Goal: Task Accomplishment & Management: Manage account settings

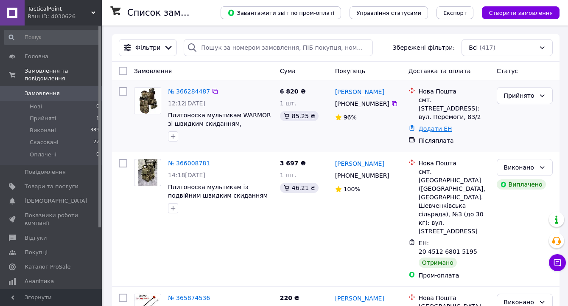
click at [442, 125] on link "Додати ЕН" at bounding box center [436, 128] width 34 height 7
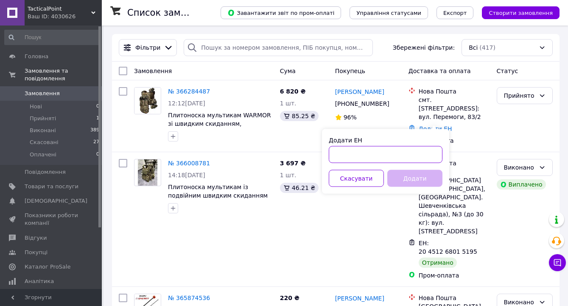
click at [382, 154] on input "Додати ЕН" at bounding box center [386, 154] width 114 height 17
paste input "20451268806725"
type input "20451268806725"
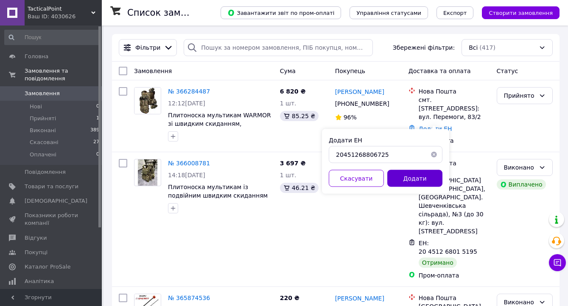
click at [415, 180] on button "Додати" at bounding box center [415, 178] width 55 height 17
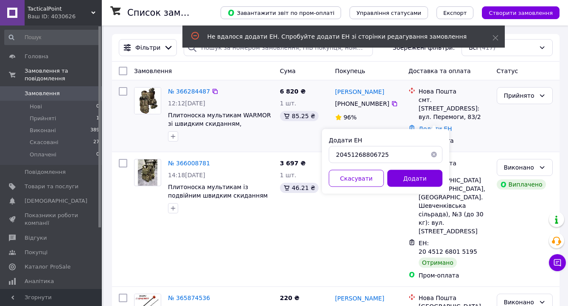
click at [478, 123] on div "Додати ЕН" at bounding box center [454, 129] width 75 height 12
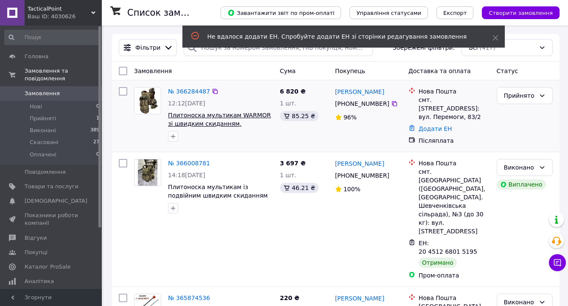
click at [215, 114] on span "Плитоноска мультикам WARMOR зі швидким скиданням, бронежилет 8 підсумків із киш…" at bounding box center [219, 132] width 103 height 41
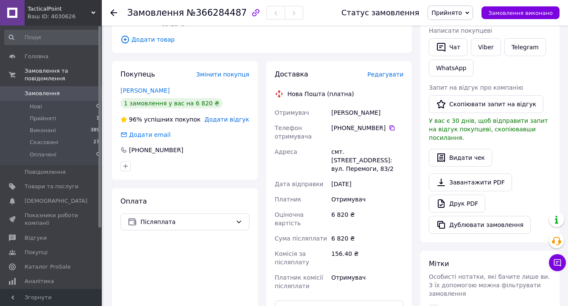
scroll to position [160, 0]
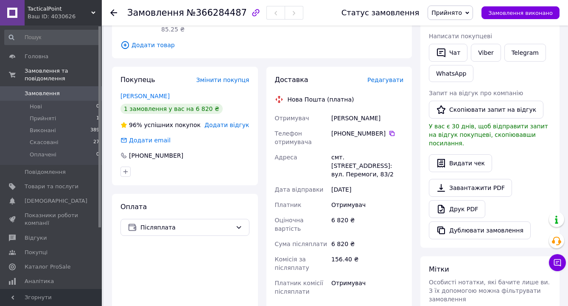
click at [393, 75] on div "Доставка Редагувати Нова Пошта (платна) Отримувач Авраменко Сергей Телефон отри…" at bounding box center [339, 228] width 129 height 306
click at [393, 76] on span "Редагувати" at bounding box center [386, 79] width 36 height 7
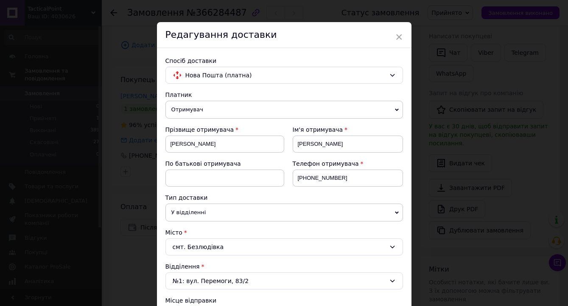
scroll to position [6, 0]
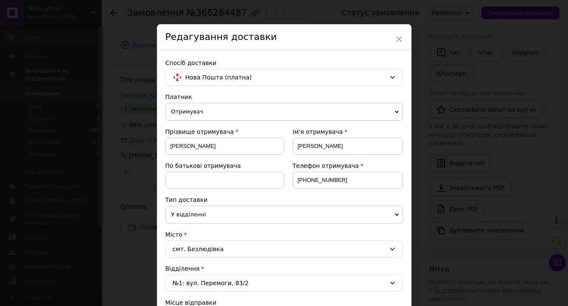
click at [402, 36] on div "Редагування доставки" at bounding box center [284, 37] width 255 height 26
click at [397, 37] on span "×" at bounding box center [400, 39] width 8 height 14
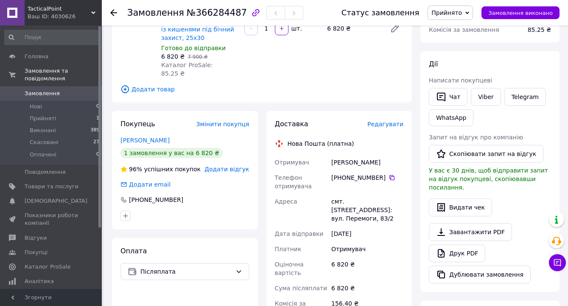
scroll to position [104, 0]
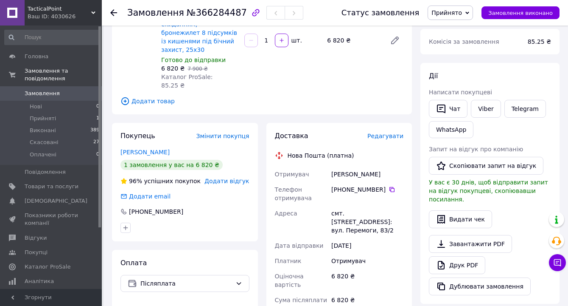
click at [115, 11] on icon at bounding box center [113, 12] width 7 height 7
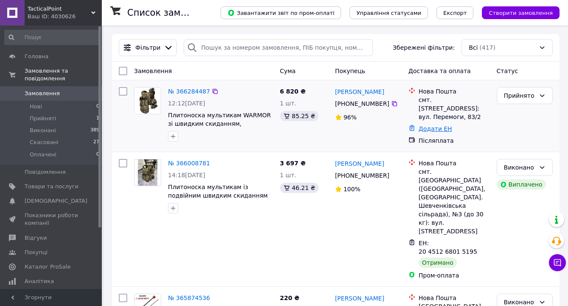
click at [436, 125] on link "Додати ЕН" at bounding box center [436, 128] width 34 height 7
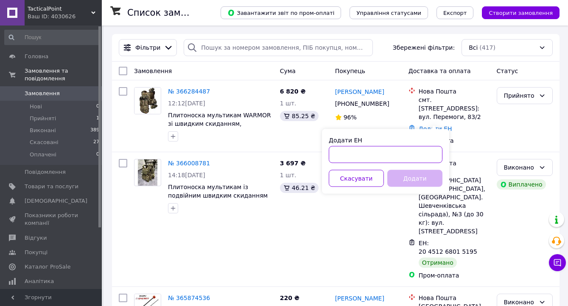
click at [359, 153] on input "Додати ЕН" at bounding box center [386, 154] width 114 height 17
paste input "20451268806725"
type input "20451268806725"
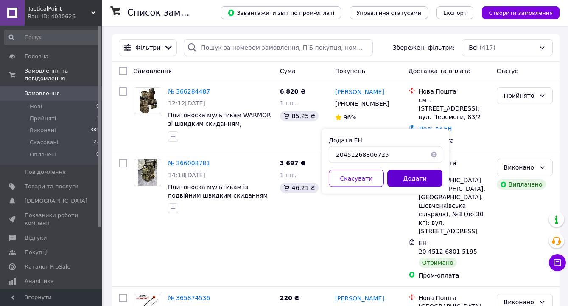
click at [425, 181] on button "Додати" at bounding box center [415, 178] width 55 height 17
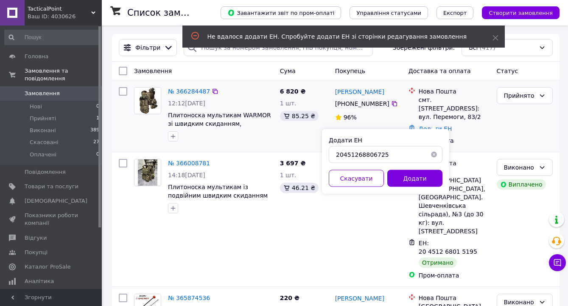
click at [200, 119] on span "Плитоноска мультикам WARMOR зі швидким скиданням, бронежилет 8 підсумків із киш…" at bounding box center [220, 119] width 105 height 17
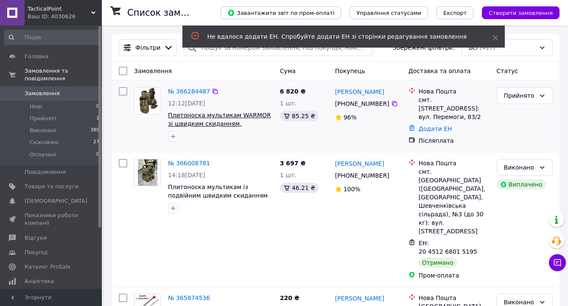
click at [205, 117] on span "Плитоноска мультикам WARMOR зі швидким скиданням, бронежилет 8 підсумків із киш…" at bounding box center [219, 132] width 103 height 41
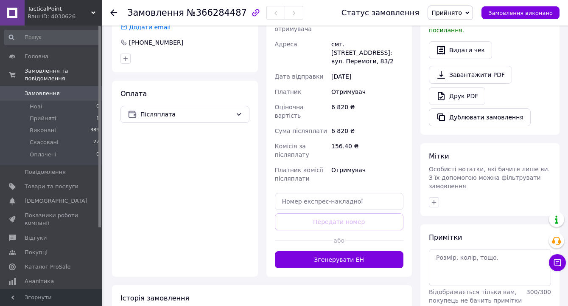
scroll to position [271, 0]
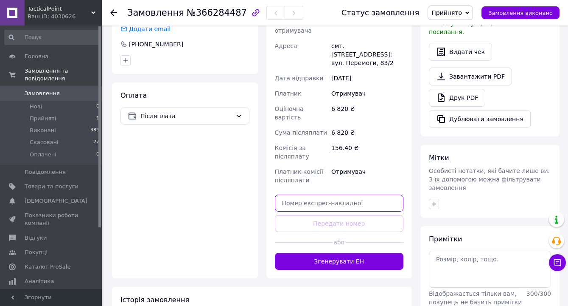
click at [320, 194] on input "text" at bounding box center [339, 202] width 129 height 17
paste input "20451268806725"
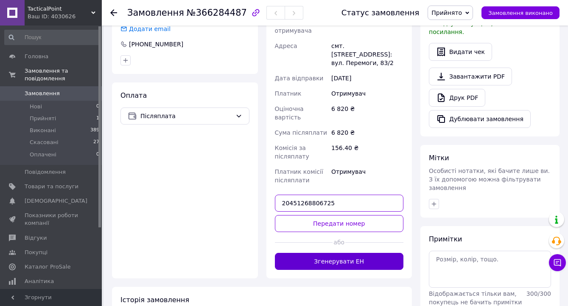
type input "20451268806725"
click at [318, 253] on button "Згенерувати ЕН" at bounding box center [339, 261] width 129 height 17
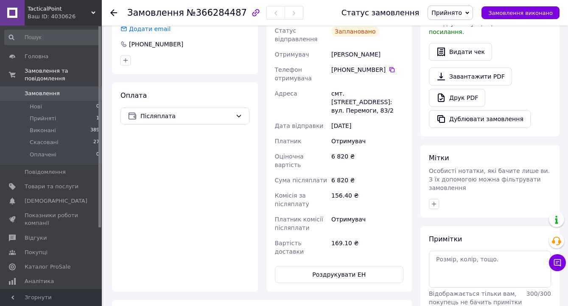
click at [42, 90] on span "Замовлення" at bounding box center [42, 94] width 35 height 8
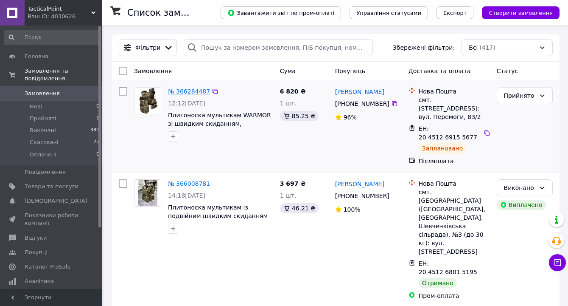
click at [200, 89] on link "№ 366284487" at bounding box center [189, 91] width 42 height 7
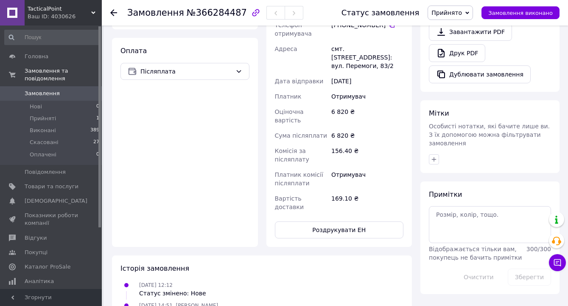
scroll to position [343, 0]
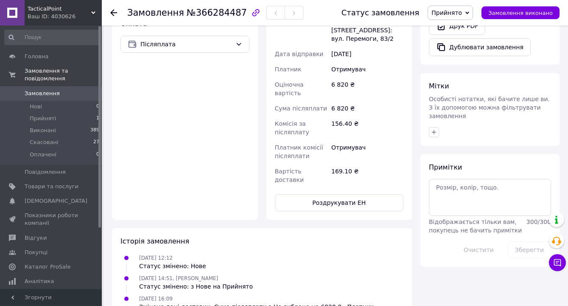
click at [108, 14] on div "Замовлення №366284487 Статус замовлення Прийнято Виконано Скасовано Оплачено За…" at bounding box center [335, 12] width 467 height 25
click at [111, 14] on icon at bounding box center [113, 12] width 7 height 7
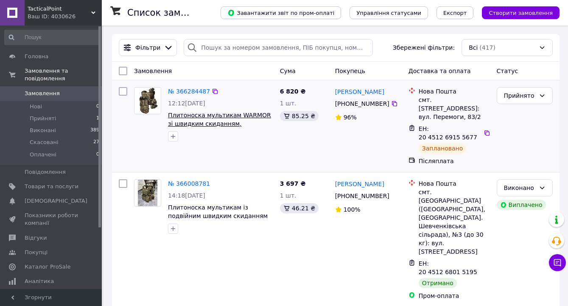
click at [253, 123] on span "Плитоноска мультикам WARMOR зі швидким скиданням, бронежилет 8 підсумків із киш…" at bounding box center [219, 132] width 103 height 41
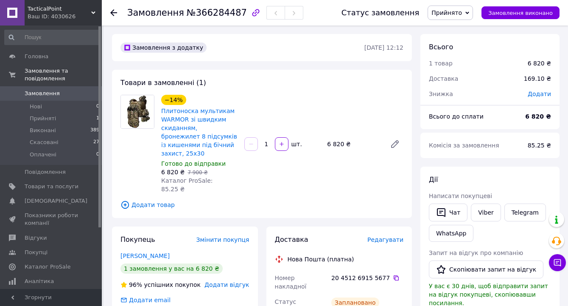
click at [110, 13] on icon at bounding box center [113, 12] width 7 height 7
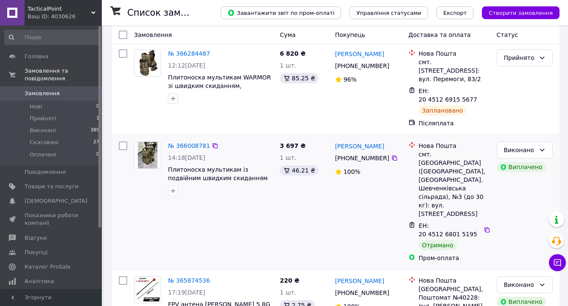
scroll to position [39, 0]
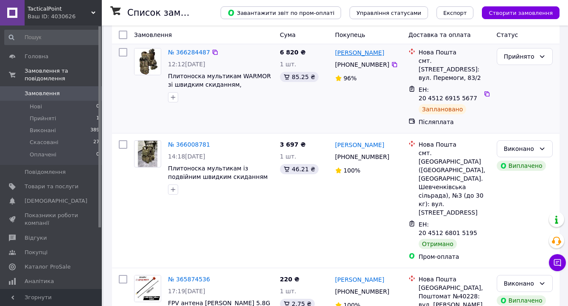
click at [375, 56] on link "Сергей Авраменко" at bounding box center [359, 52] width 49 height 8
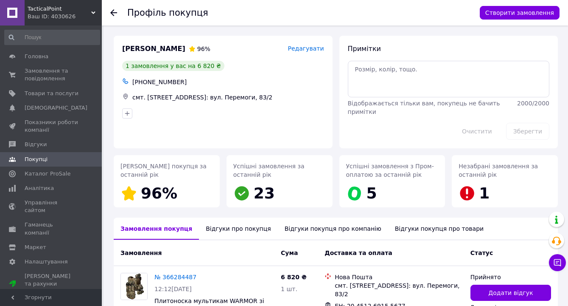
click at [113, 11] on icon at bounding box center [113, 12] width 7 height 7
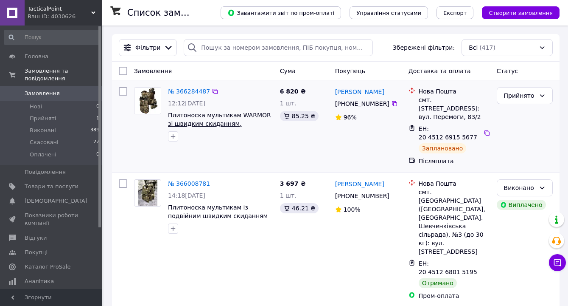
click at [220, 114] on span "Плитоноска мультикам WARMOR зі швидким скиданням, бронежилет 8 підсумків із киш…" at bounding box center [219, 132] width 103 height 41
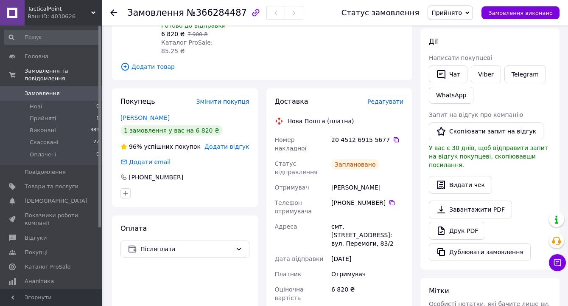
scroll to position [149, 0]
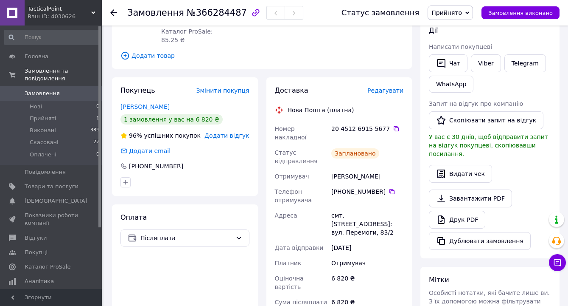
click at [385, 87] on span "Редагувати" at bounding box center [386, 90] width 36 height 7
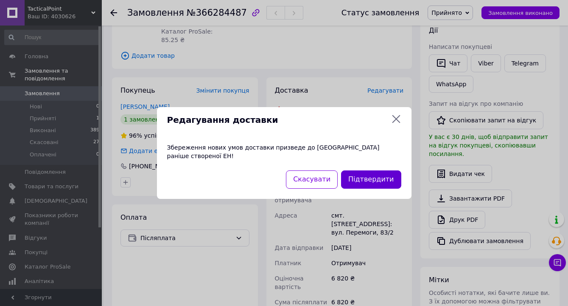
click at [371, 176] on button "Підтвердити" at bounding box center [371, 179] width 60 height 18
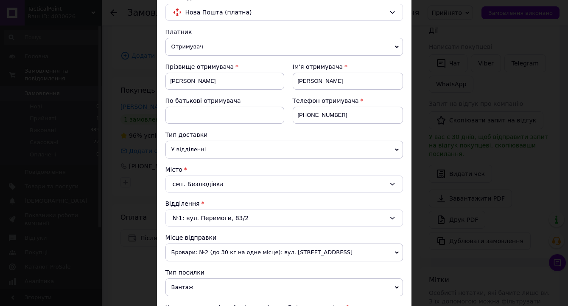
scroll to position [0, 0]
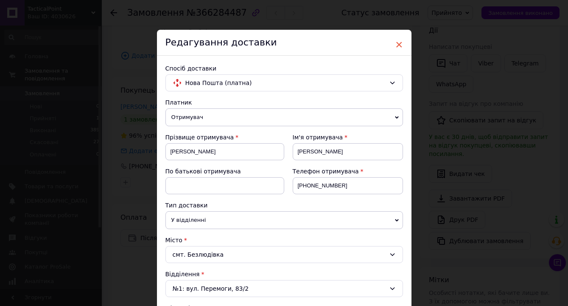
click at [397, 48] on span "×" at bounding box center [400, 44] width 8 height 14
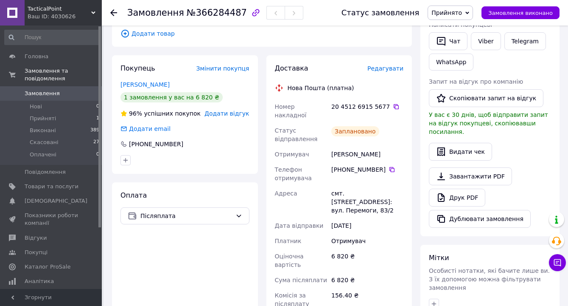
scroll to position [153, 0]
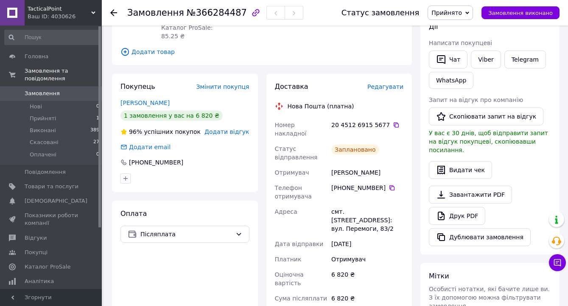
click at [388, 83] on span "Редагувати" at bounding box center [386, 86] width 36 height 7
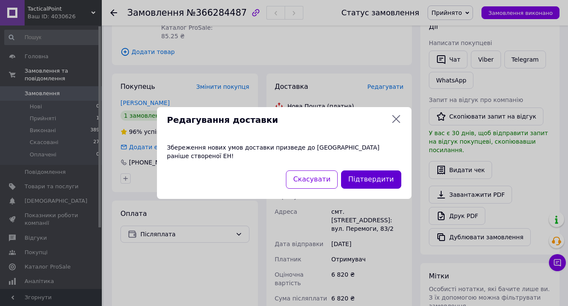
click at [360, 177] on button "Підтвердити" at bounding box center [371, 179] width 60 height 18
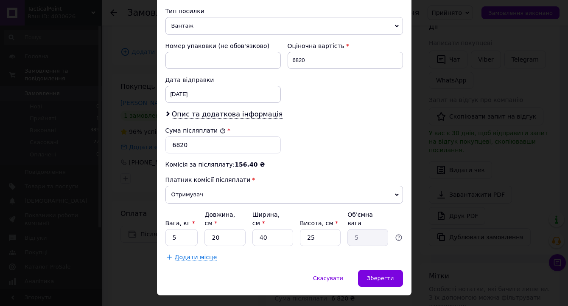
scroll to position [333, 0]
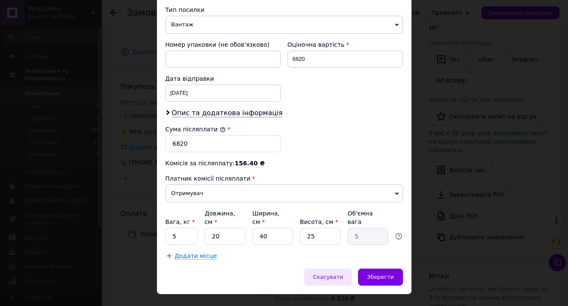
click at [317, 274] on span "Скасувати" at bounding box center [328, 276] width 30 height 6
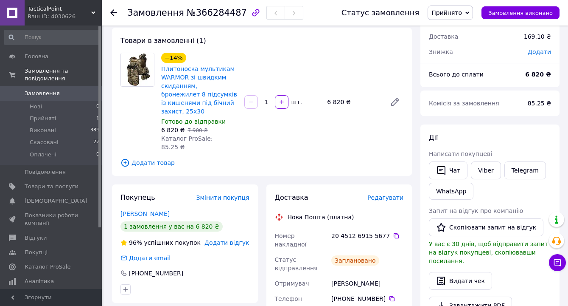
scroll to position [43, 0]
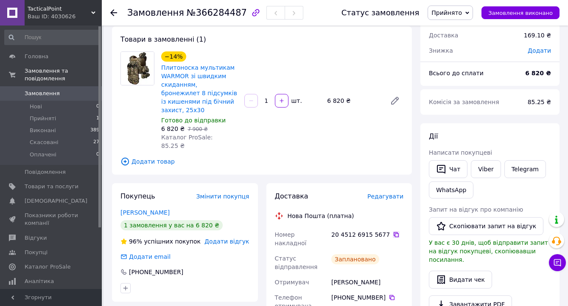
click at [394, 231] on icon at bounding box center [396, 234] width 7 height 7
click at [388, 193] on span "Редагувати" at bounding box center [386, 196] width 36 height 7
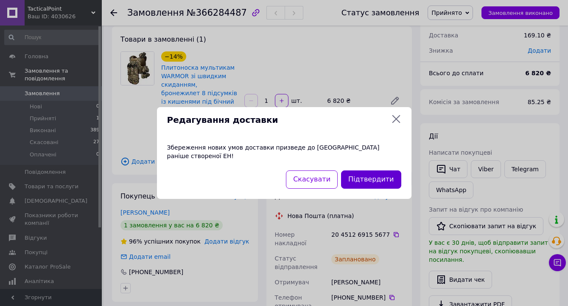
click at [383, 177] on button "Підтвердити" at bounding box center [371, 179] width 60 height 18
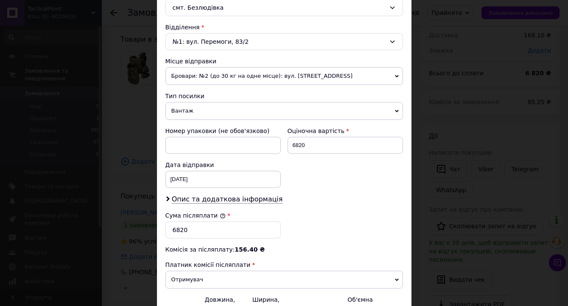
scroll to position [351, 0]
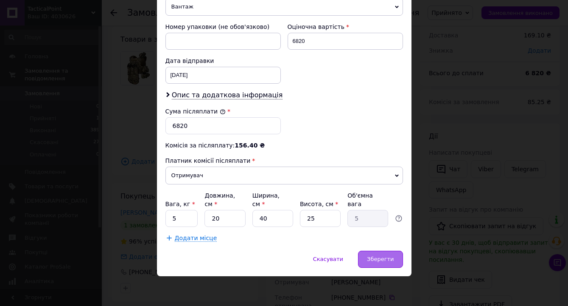
click at [374, 263] on div "Зберегти" at bounding box center [380, 258] width 45 height 17
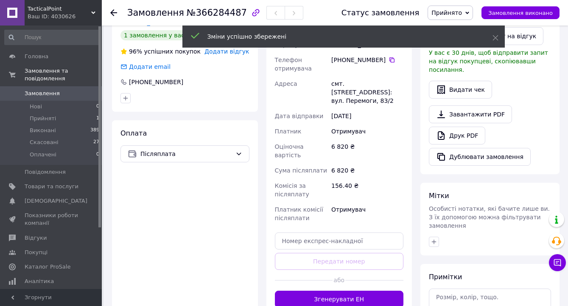
scroll to position [234, 0]
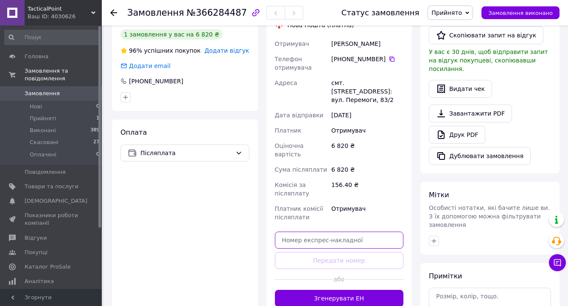
click at [360, 231] on input "text" at bounding box center [339, 239] width 129 height 17
paste input "20451269114269"
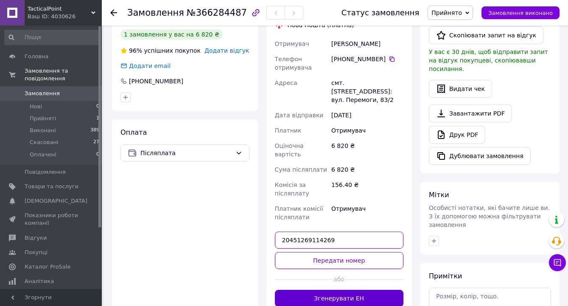
type input "20451269114269"
click at [356, 290] on button "Згенерувати ЕН" at bounding box center [339, 298] width 129 height 17
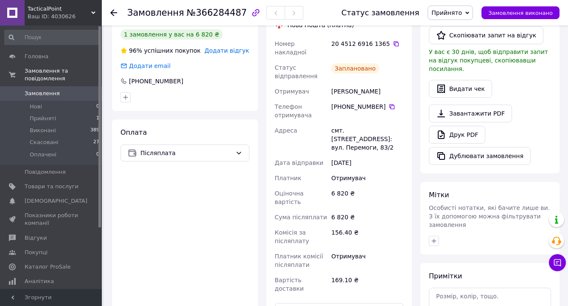
click at [67, 91] on span "Замовлення" at bounding box center [52, 94] width 54 height 8
